Goal: Task Accomplishment & Management: Manage account settings

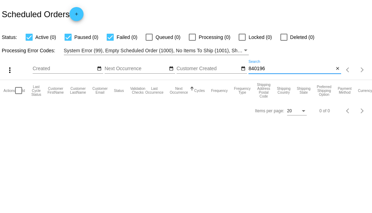
click at [252, 67] on input "840196" at bounding box center [290, 69] width 85 height 6
type input "623688"
click at [336, 69] on mat-icon "close" at bounding box center [337, 69] width 5 height 6
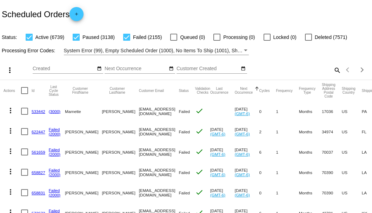
click at [333, 75] on mat-icon "search" at bounding box center [337, 70] width 8 height 11
click at [332, 72] on input "Search" at bounding box center [294, 69] width 93 height 6
paste input "719575"
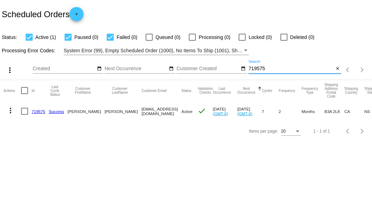
type input "719575"
click at [25, 114] on div at bounding box center [24, 111] width 7 height 7
click at [25, 115] on input "checkbox" at bounding box center [24, 115] width 0 height 0
checkbox input "true"
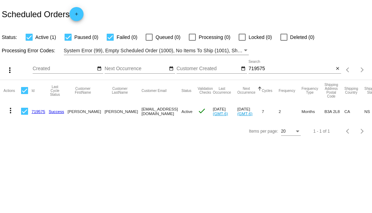
click at [11, 111] on mat-icon "more_vert" at bounding box center [10, 110] width 8 height 8
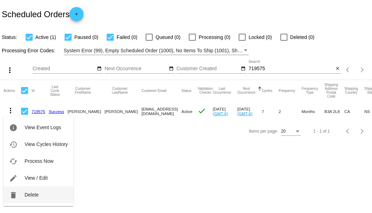
click at [38, 196] on span "Delete" at bounding box center [32, 195] width 14 height 6
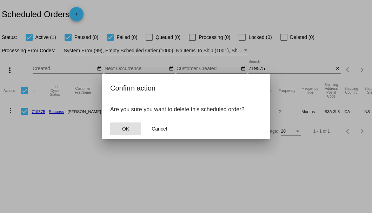
click at [132, 131] on button "OK" at bounding box center [125, 128] width 31 height 13
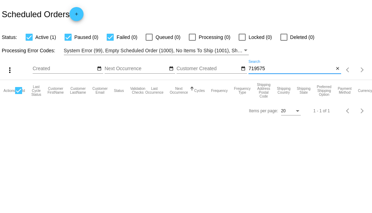
click at [284, 71] on input "719575" at bounding box center [290, 69] width 85 height 6
type input "719575"
click at [335, 67] on mat-icon "close" at bounding box center [337, 69] width 5 height 6
